Goal: Task Accomplishment & Management: Manage account settings

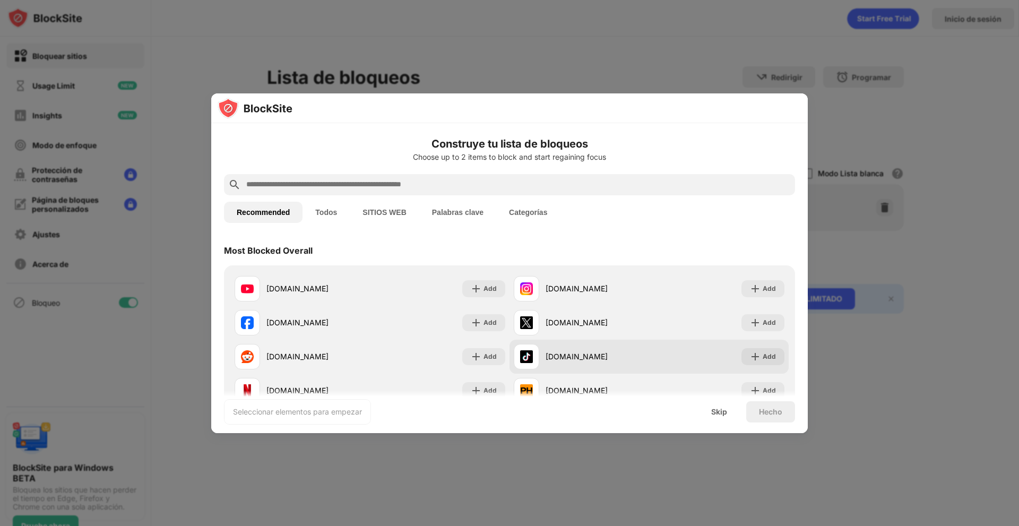
scroll to position [53, 0]
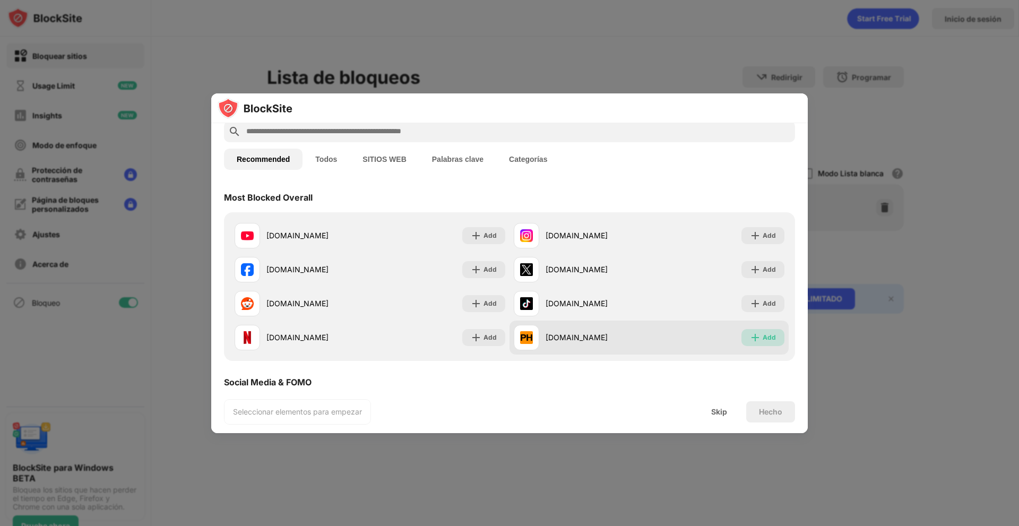
click at [752, 338] on img at bounding box center [755, 337] width 11 height 11
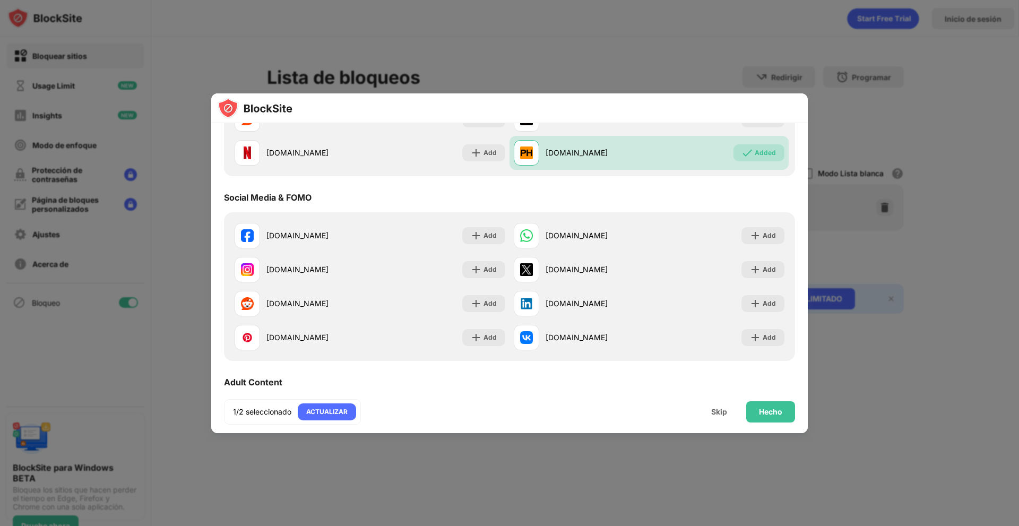
scroll to position [265, 0]
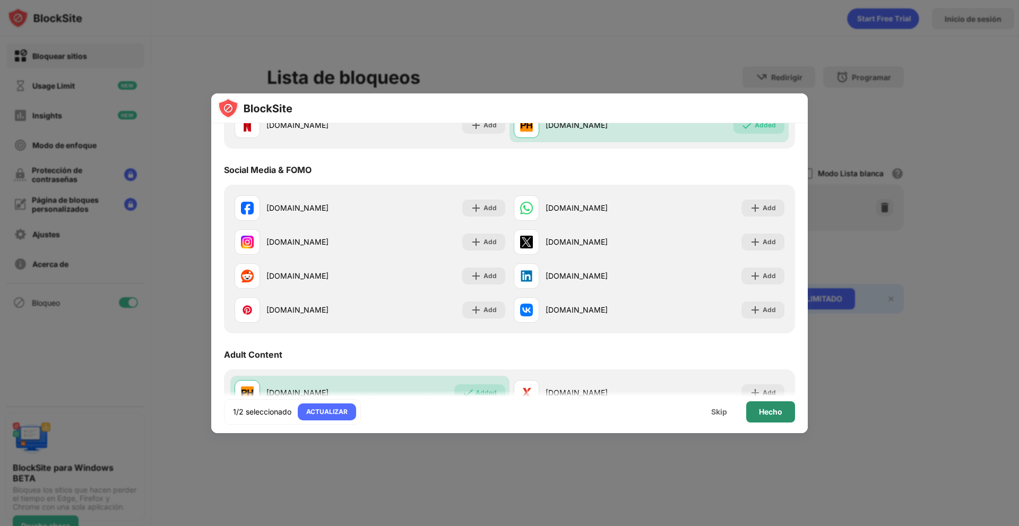
click at [767, 414] on div "Hecho" at bounding box center [770, 412] width 23 height 8
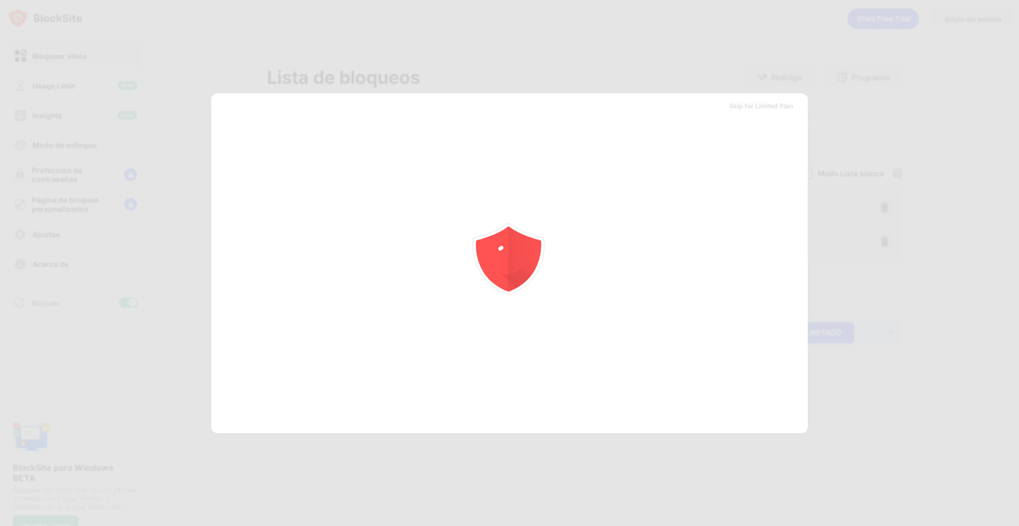
scroll to position [0, 0]
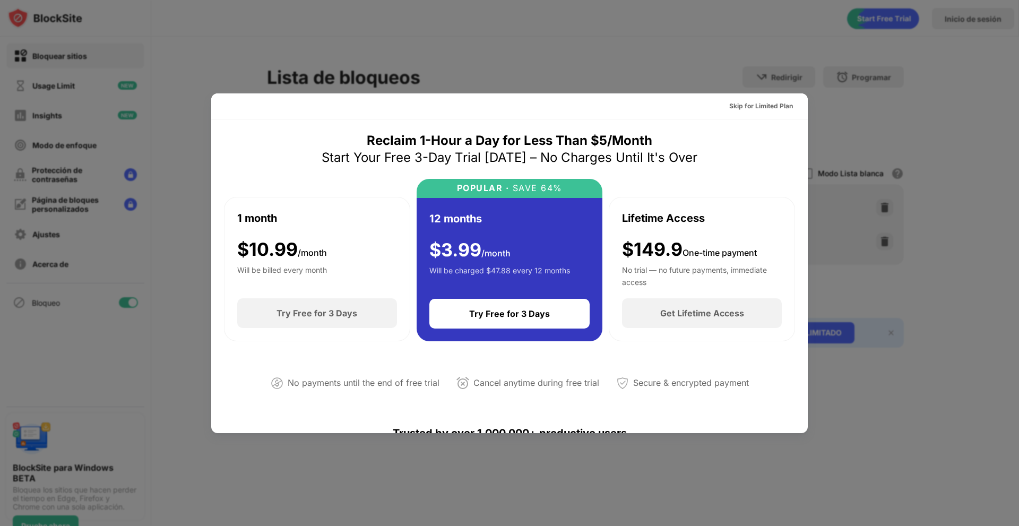
click at [846, 95] on div at bounding box center [509, 263] width 1019 height 526
click at [754, 103] on div "Skip for Limited Plan" at bounding box center [762, 106] width 64 height 11
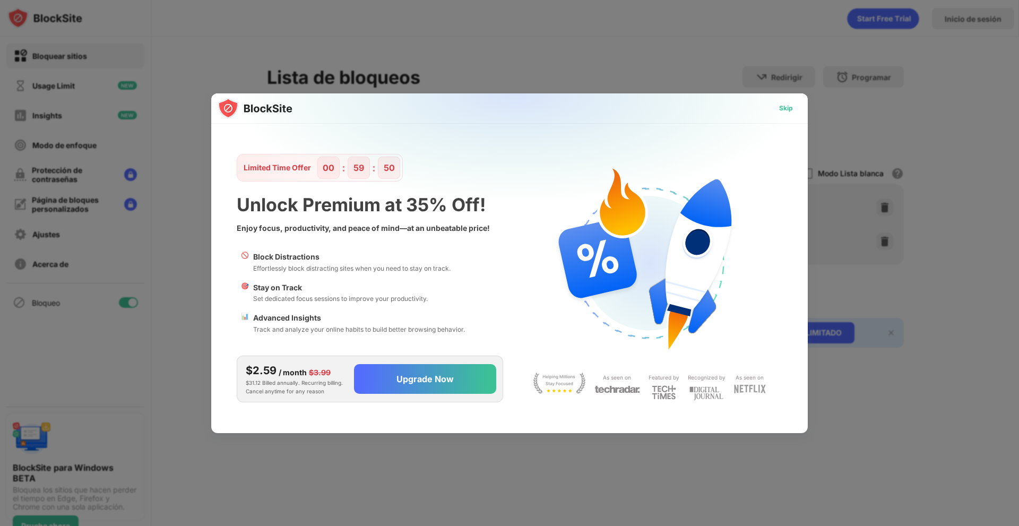
click at [785, 103] on div "Skip" at bounding box center [786, 108] width 31 height 17
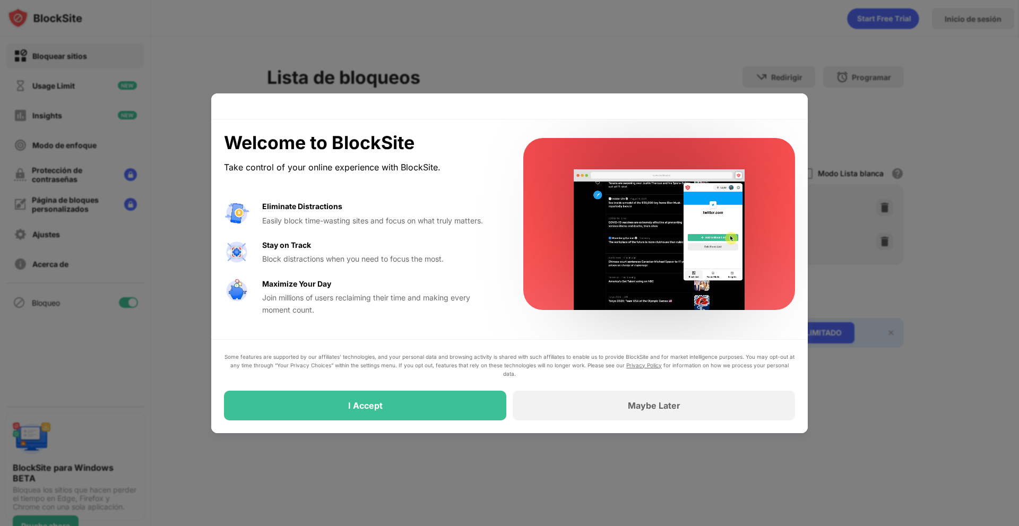
drag, startPoint x: 611, startPoint y: 63, endPoint x: 637, endPoint y: 252, distance: 191.2
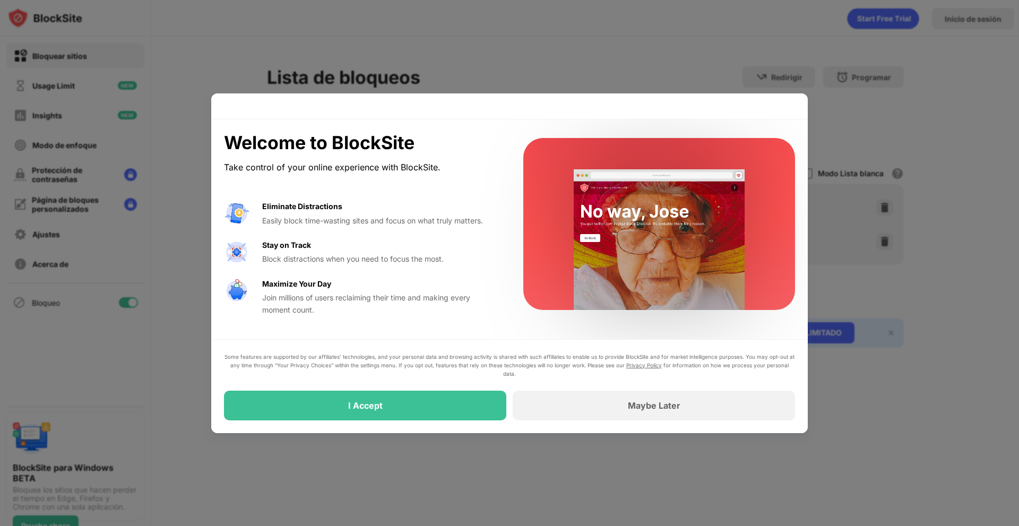
click at [611, 63] on div at bounding box center [509, 263] width 1019 height 526
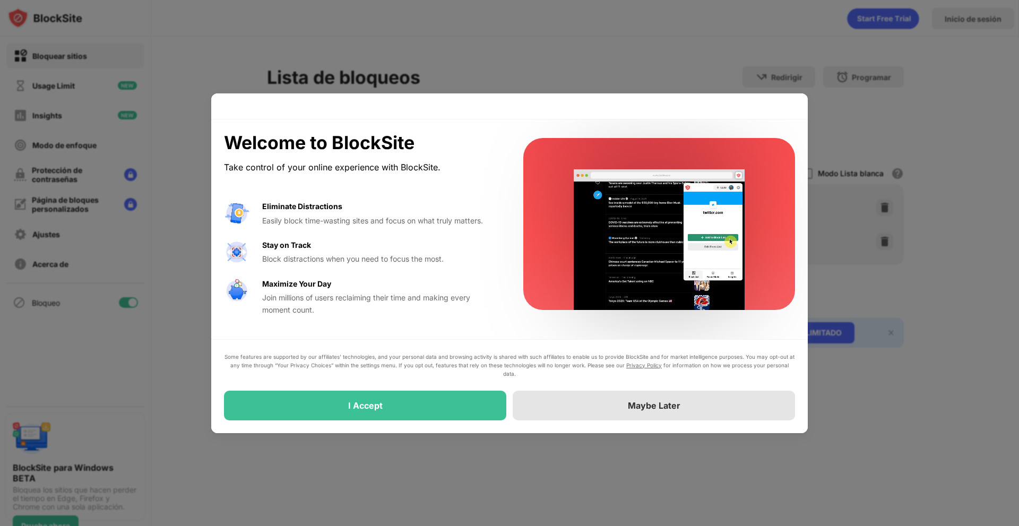
click at [568, 409] on div "Maybe Later" at bounding box center [654, 406] width 282 height 30
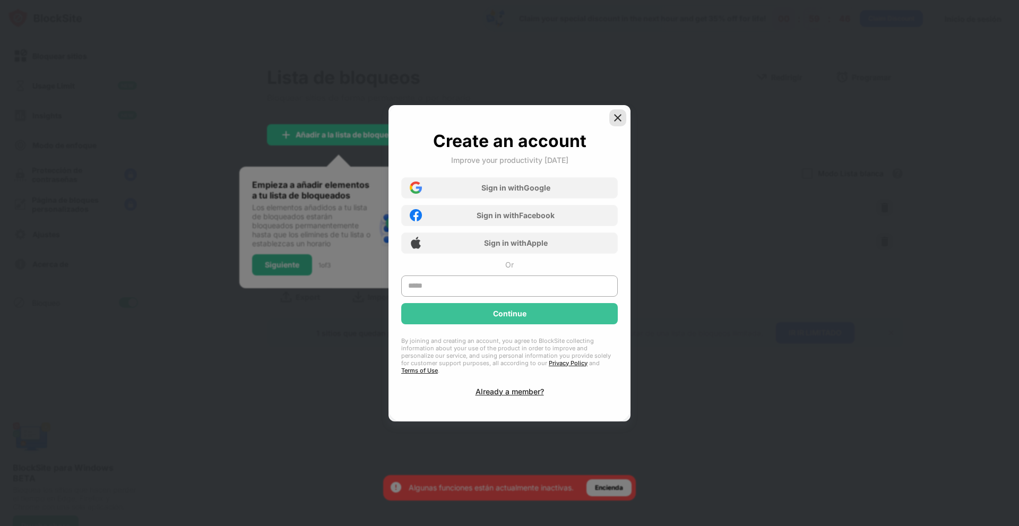
click at [611, 122] on div at bounding box center [618, 117] width 17 height 17
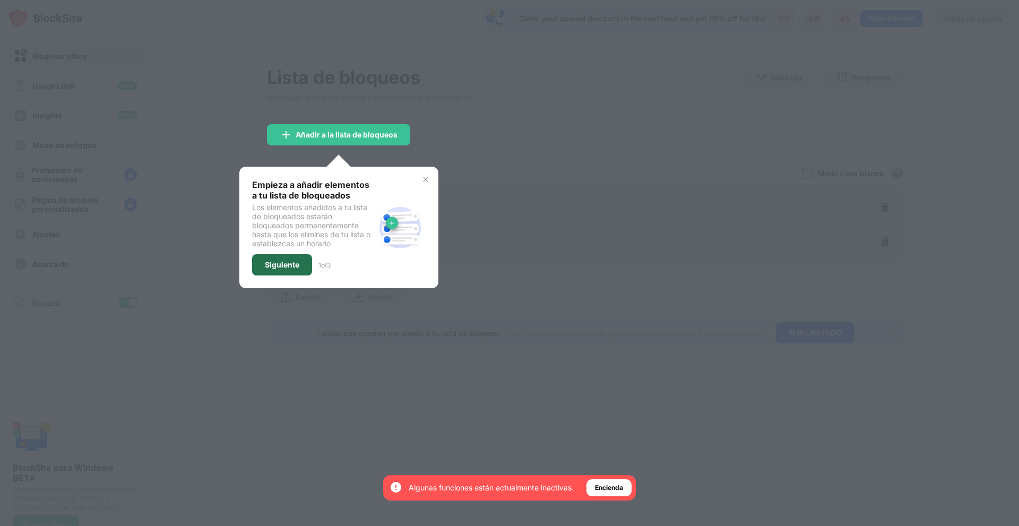
click at [287, 267] on div "Siguiente" at bounding box center [282, 265] width 35 height 8
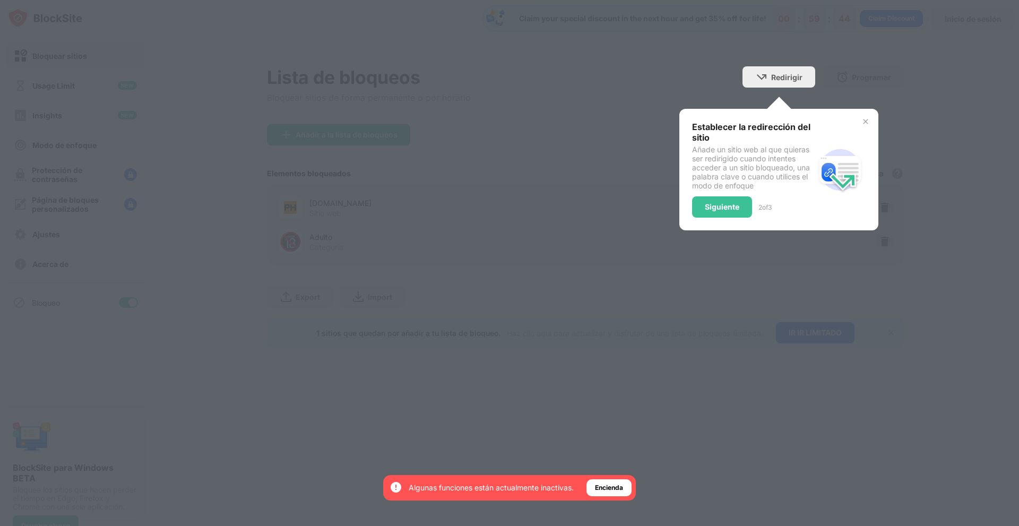
click at [864, 121] on img at bounding box center [866, 121] width 8 height 8
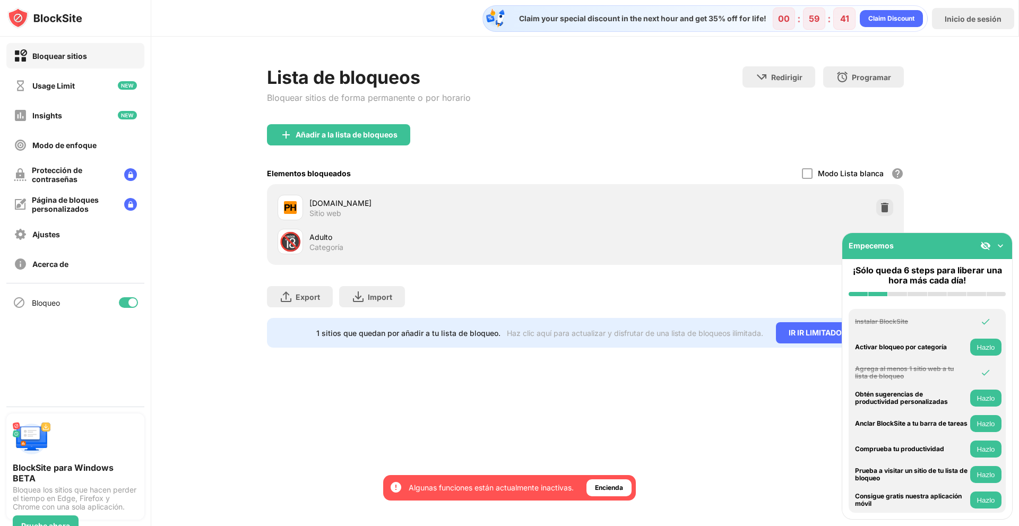
click at [998, 247] on img at bounding box center [1001, 246] width 11 height 11
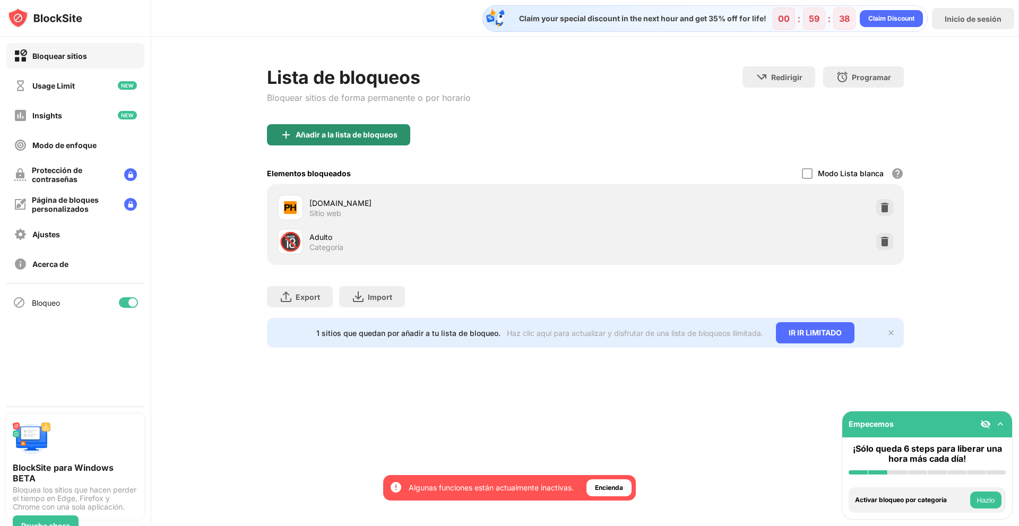
click at [309, 134] on div "Añadir a la lista de bloqueos" at bounding box center [347, 135] width 102 height 8
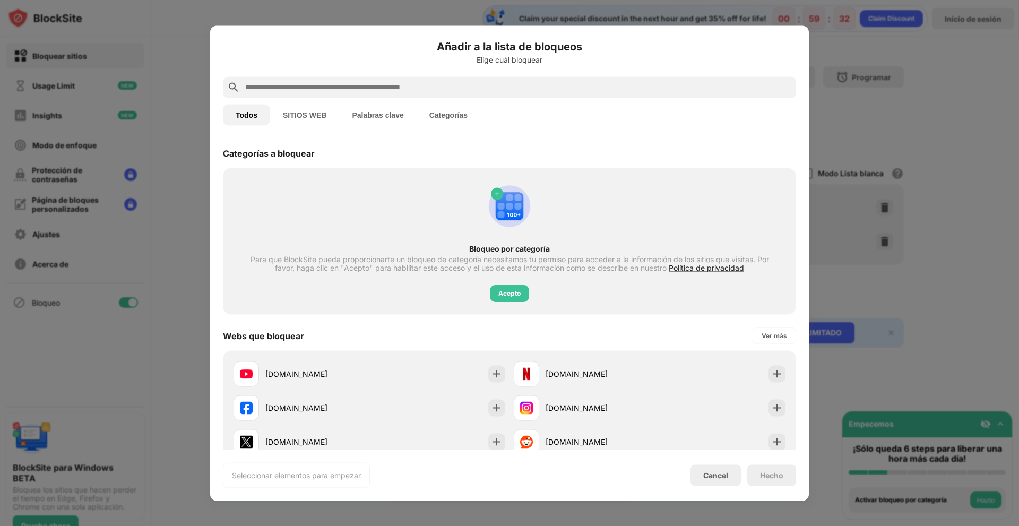
click at [376, 122] on button "Palabras clave" at bounding box center [377, 114] width 77 height 21
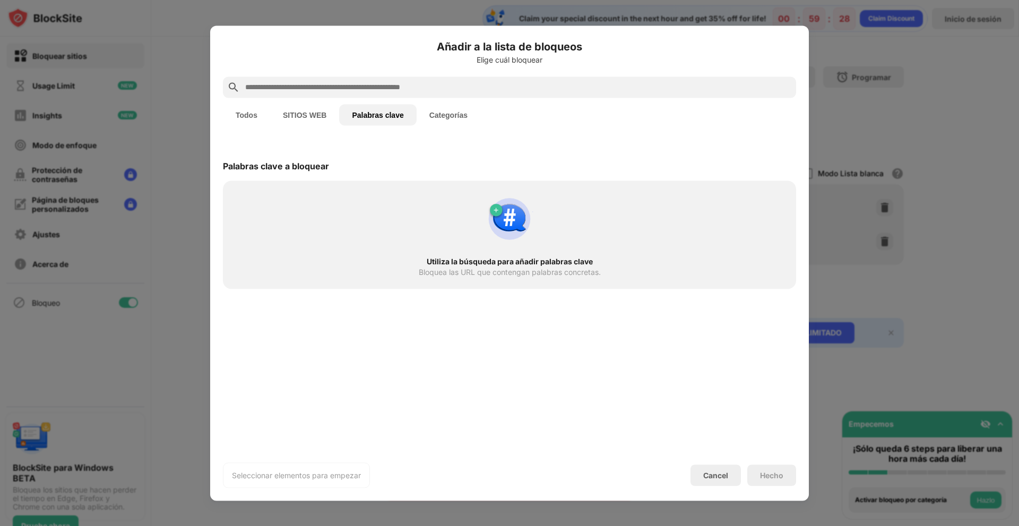
click at [379, 89] on input "text" at bounding box center [518, 87] width 548 height 13
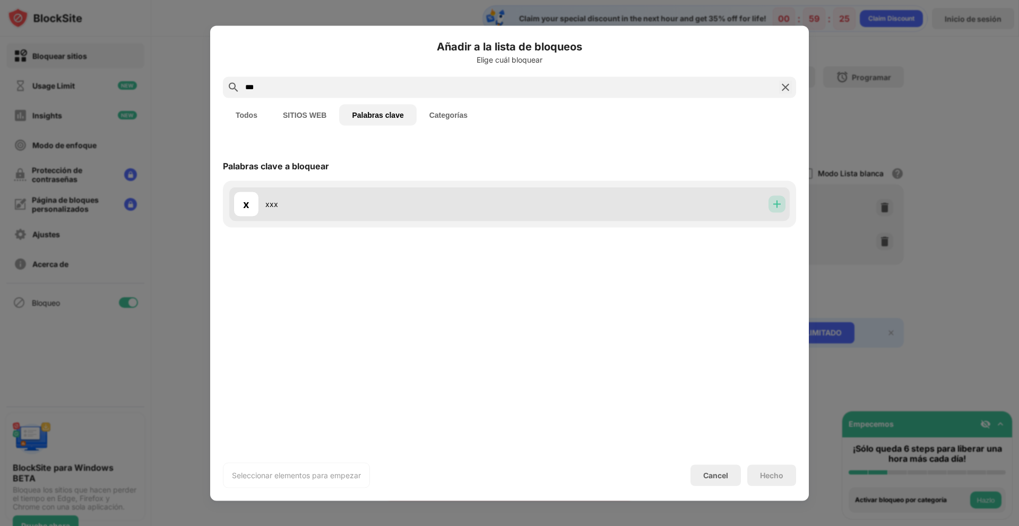
click at [773, 209] on div at bounding box center [777, 203] width 17 height 17
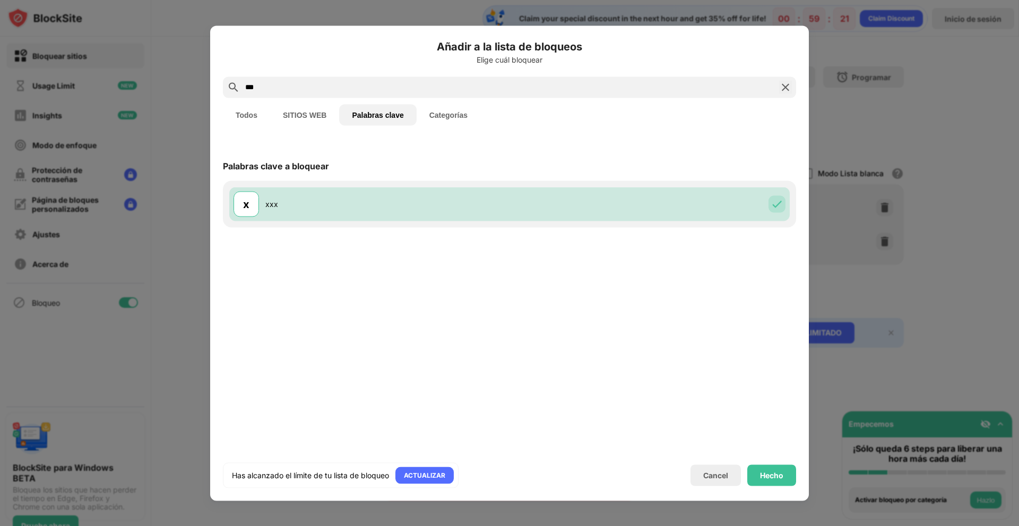
click at [389, 89] on input "***" at bounding box center [509, 87] width 531 height 13
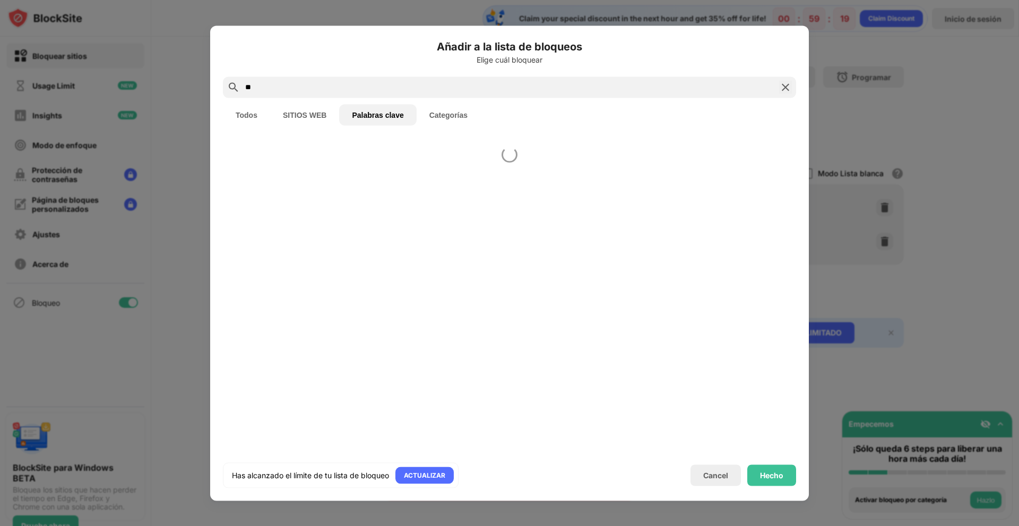
type input "*"
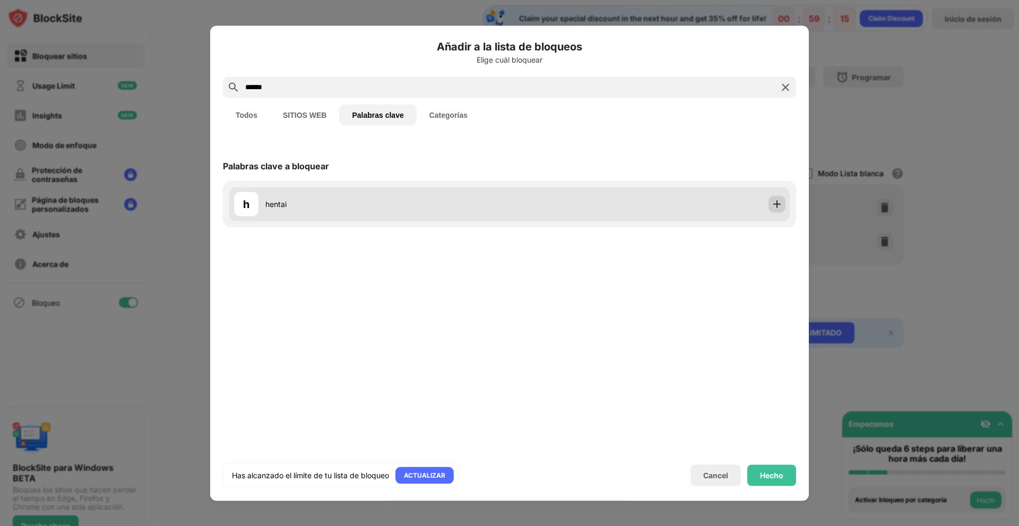
type input "******"
click at [778, 204] on img at bounding box center [777, 204] width 11 height 11
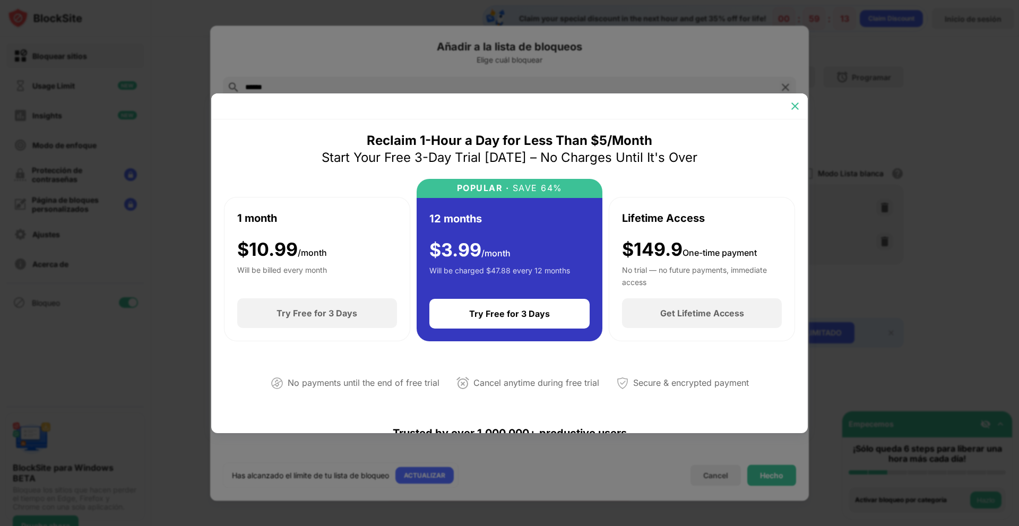
click at [792, 101] on img at bounding box center [795, 106] width 11 height 11
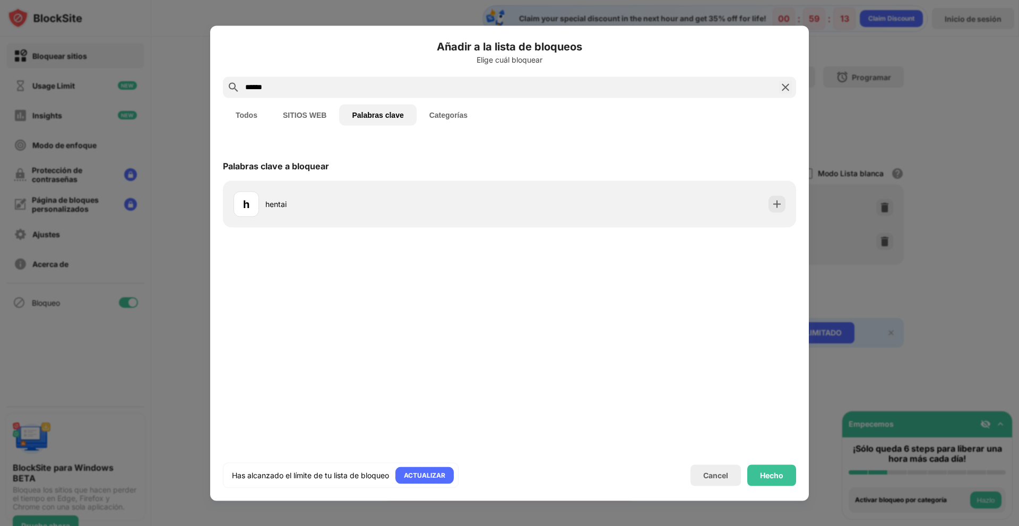
click at [785, 88] on img at bounding box center [785, 87] width 13 height 13
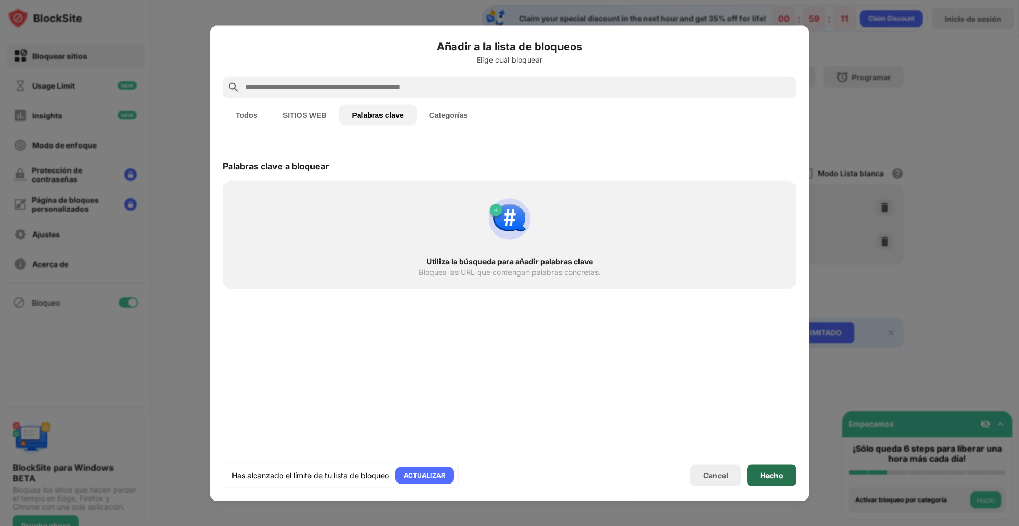
click at [781, 483] on div "Hecho" at bounding box center [772, 475] width 49 height 21
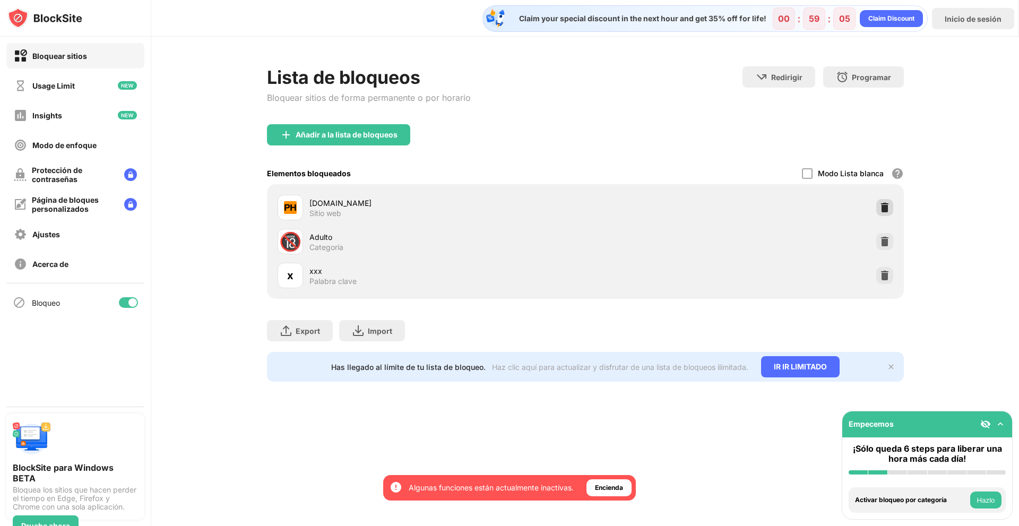
click at [887, 208] on img at bounding box center [885, 207] width 11 height 11
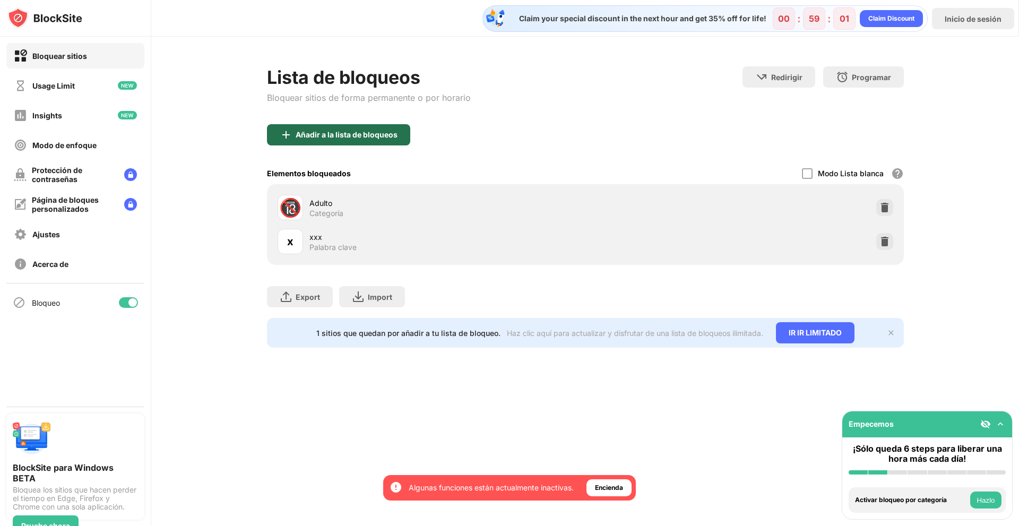
click at [325, 138] on div "Añadir a la lista de bloqueos" at bounding box center [347, 135] width 102 height 8
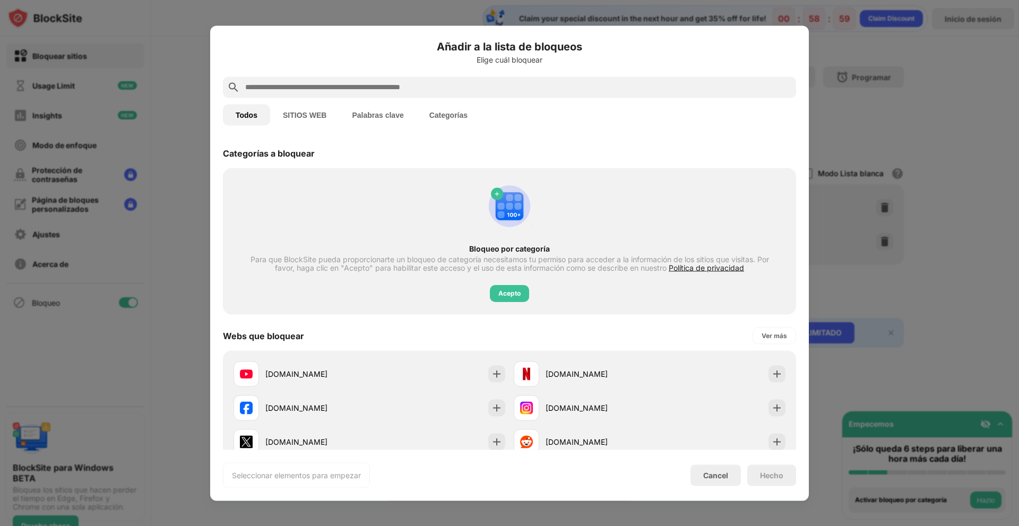
click at [392, 118] on button "Palabras clave" at bounding box center [377, 114] width 77 height 21
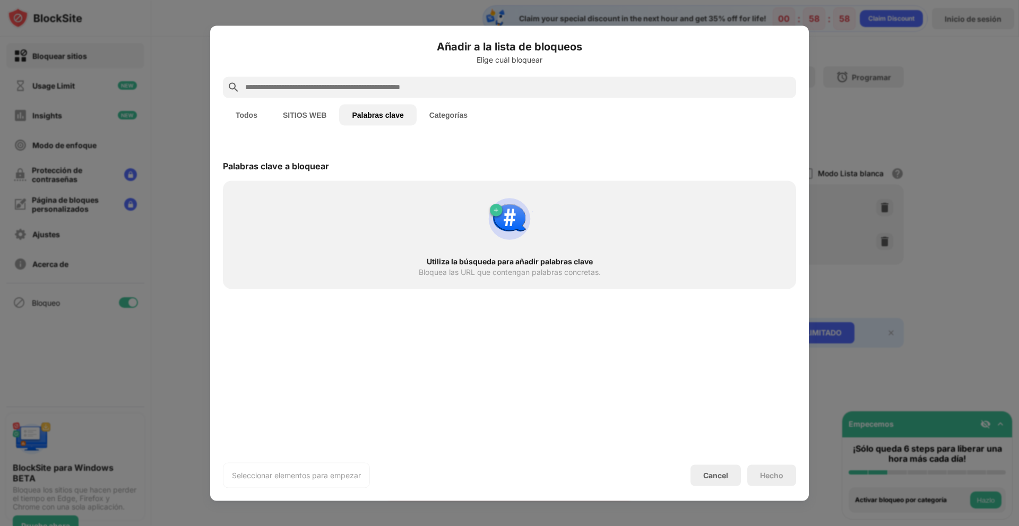
click at [397, 93] on input "text" at bounding box center [518, 87] width 548 height 13
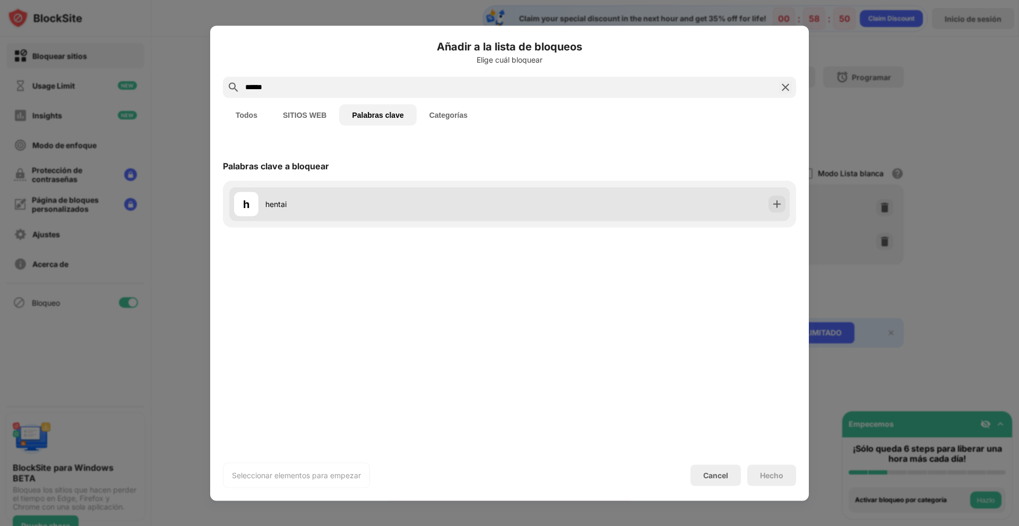
type input "******"
click at [770, 200] on div at bounding box center [777, 203] width 17 height 17
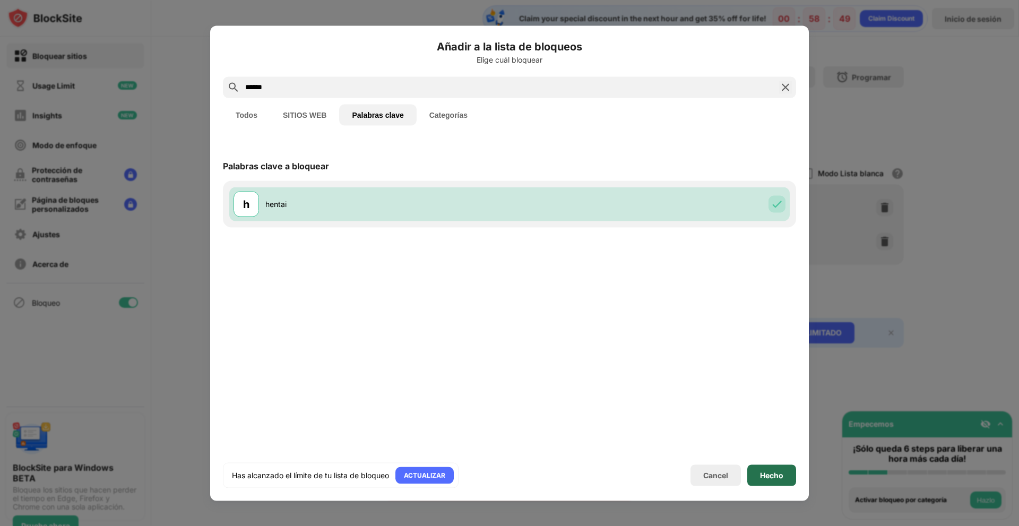
click at [769, 465] on div "Hecho" at bounding box center [772, 475] width 49 height 21
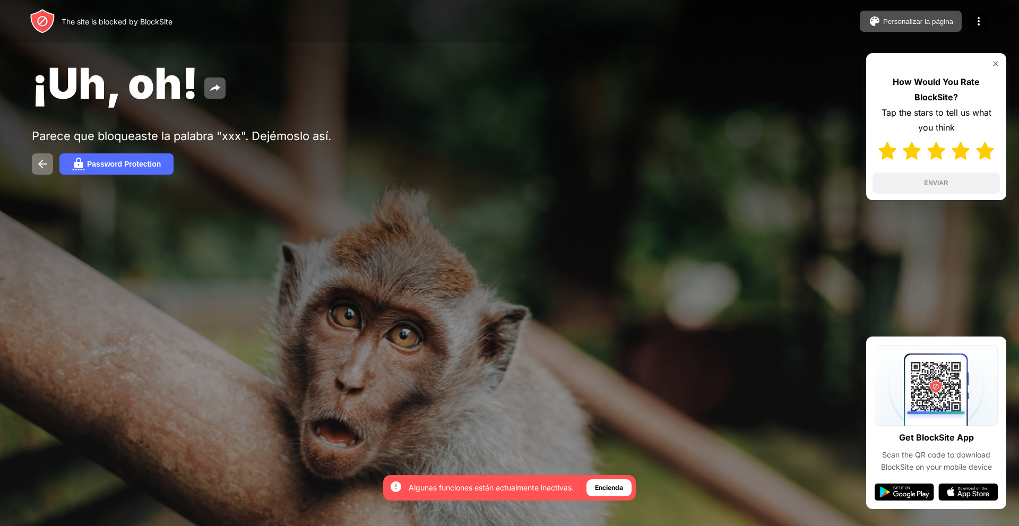
click at [988, 149] on img at bounding box center [985, 151] width 18 height 18
click at [948, 188] on button "ENVIAR" at bounding box center [936, 183] width 127 height 21
